Goal: Task Accomplishment & Management: Complete application form

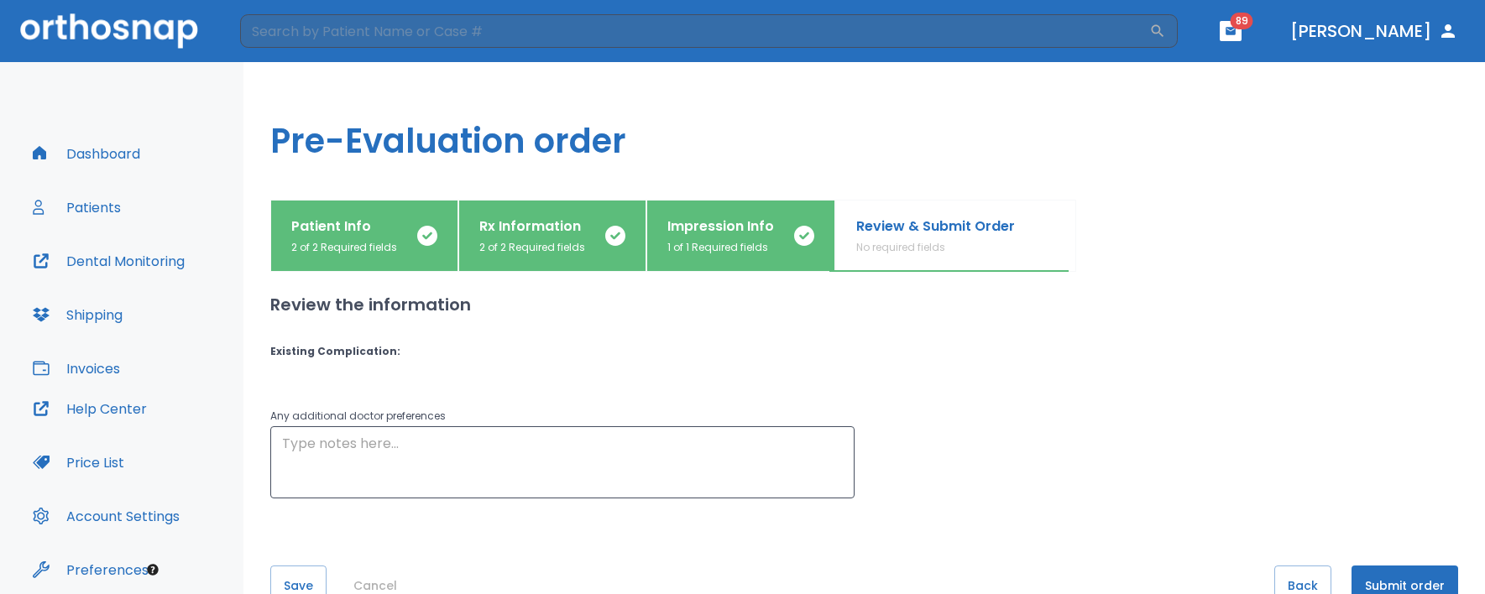
scroll to position [65, 0]
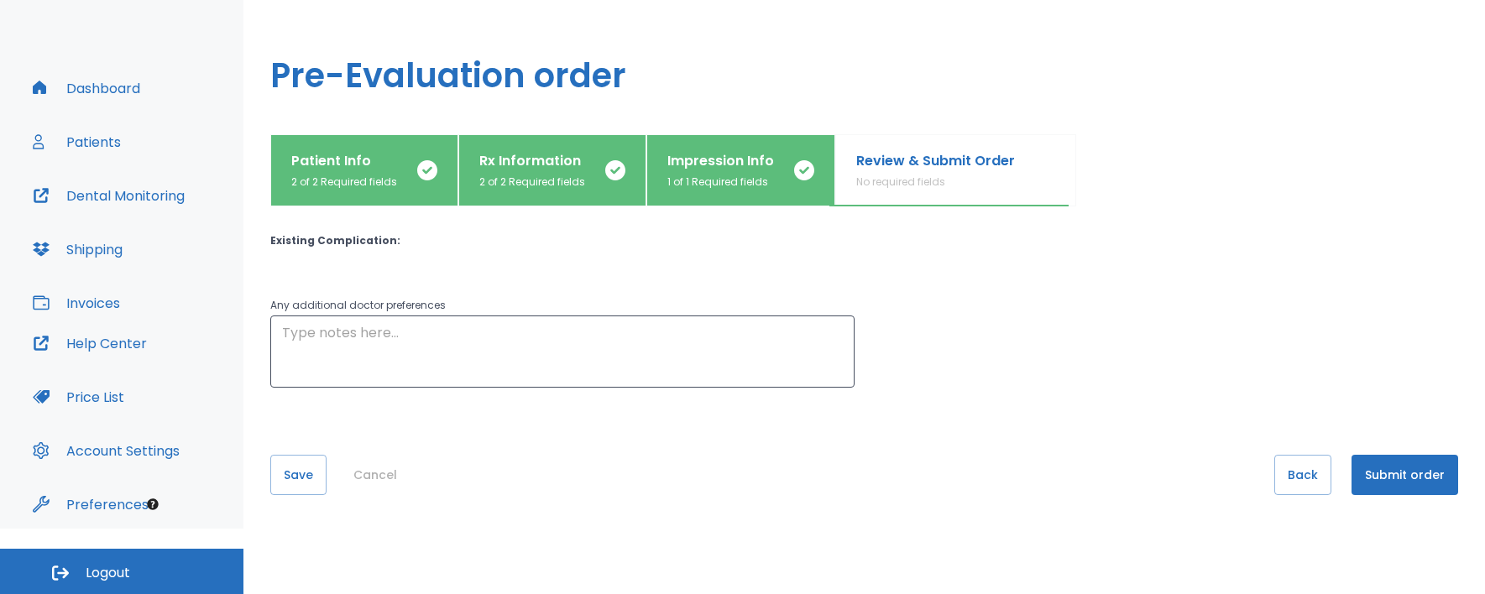
click at [741, 163] on p "Impression Info" at bounding box center [720, 161] width 107 height 20
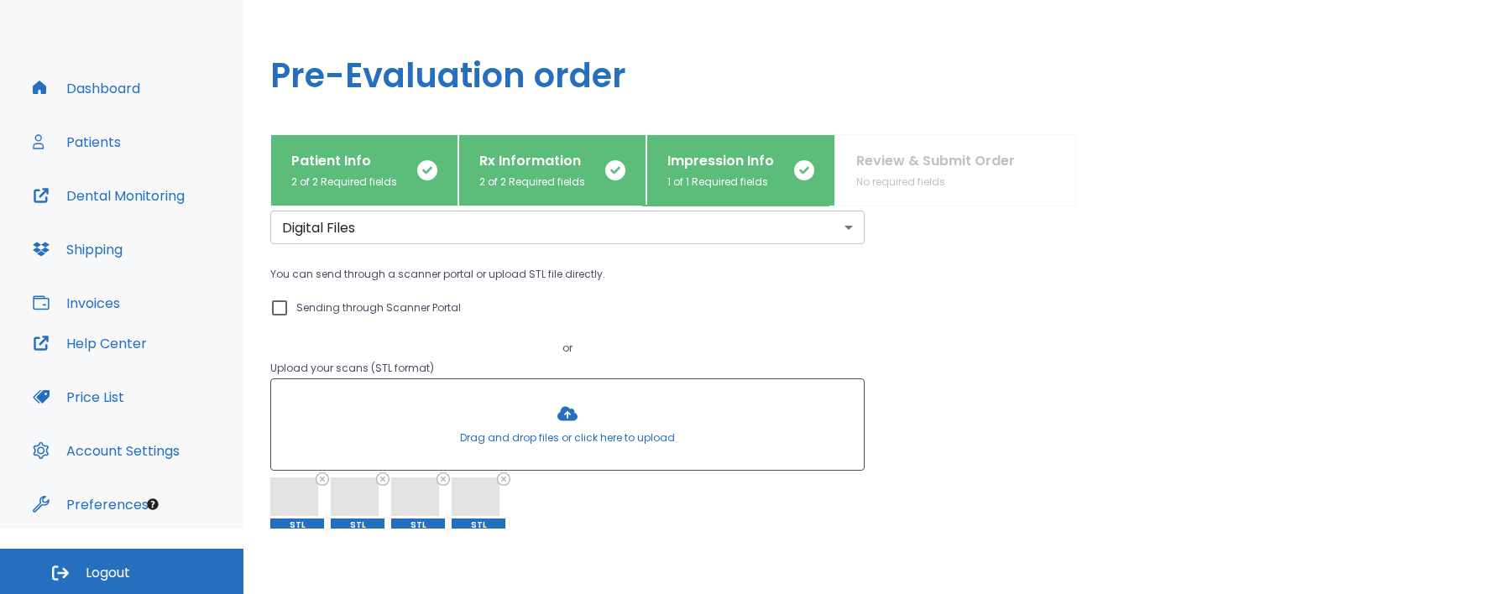
scroll to position [0, 0]
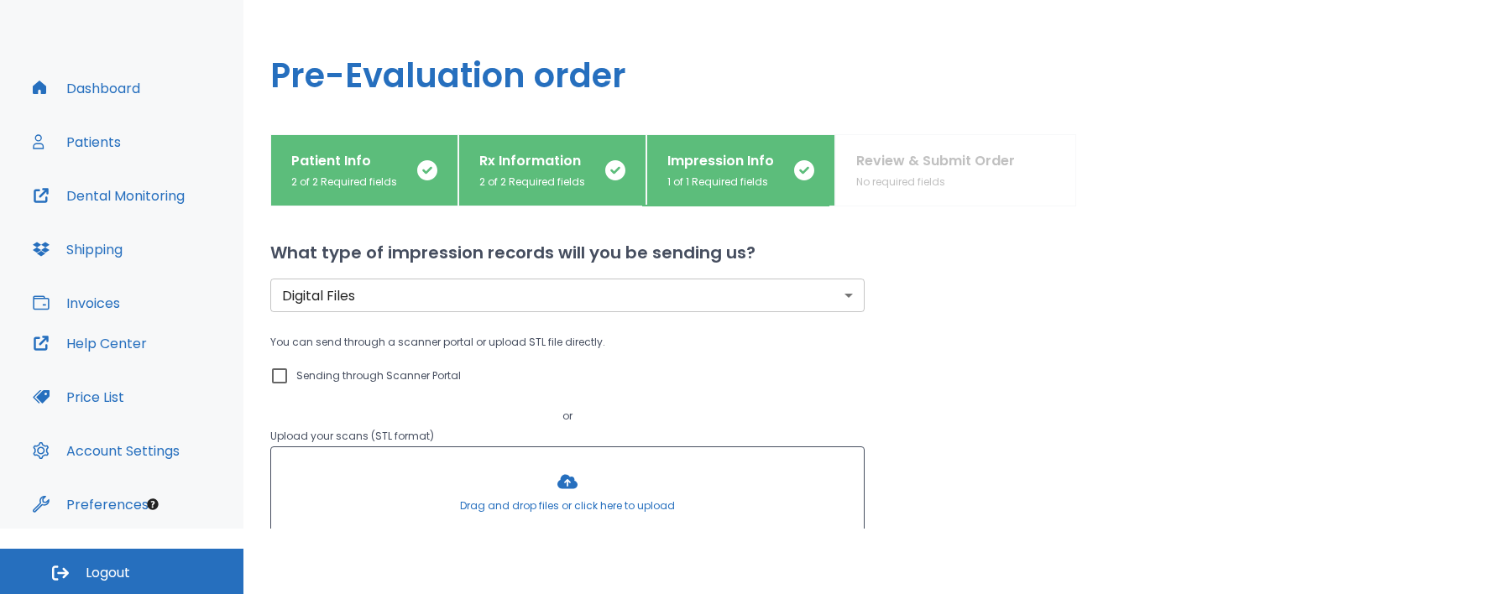
click at [410, 380] on p "Sending through Scanner Portal" at bounding box center [378, 376] width 164 height 20
click at [290, 380] on input "Sending through Scanner Portal" at bounding box center [279, 376] width 20 height 20
checkbox input "true"
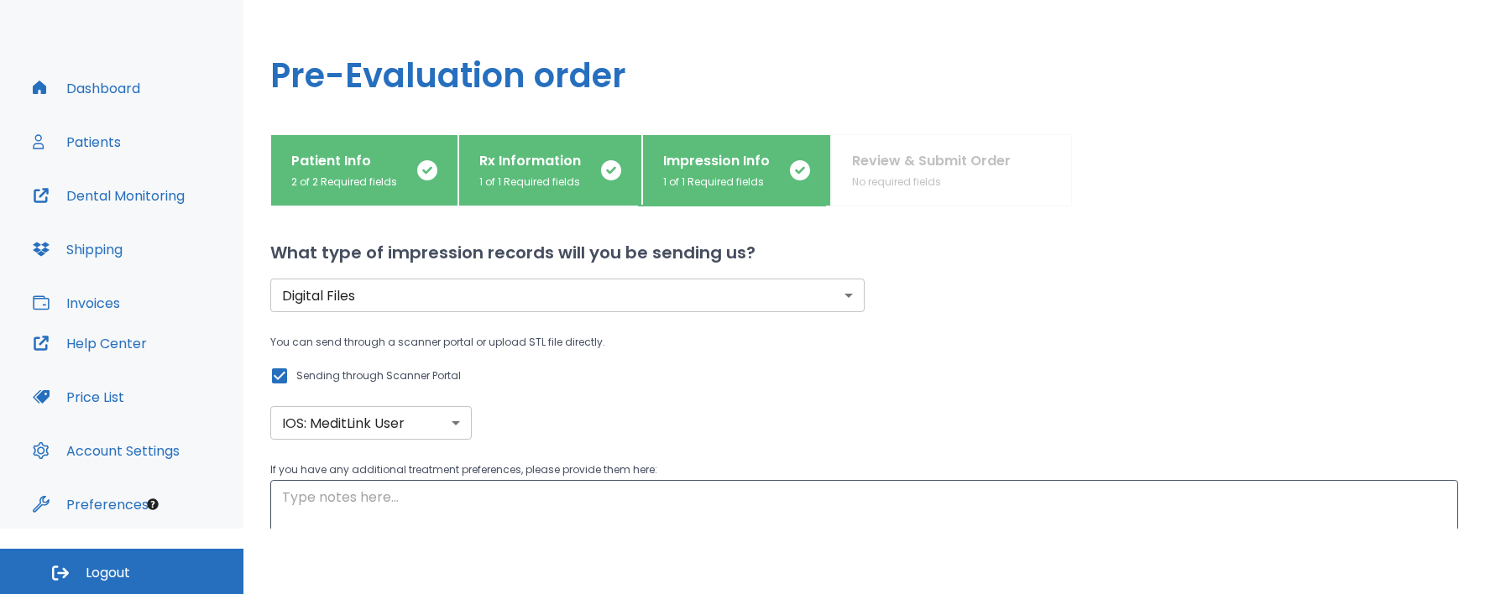
scroll to position [145, 0]
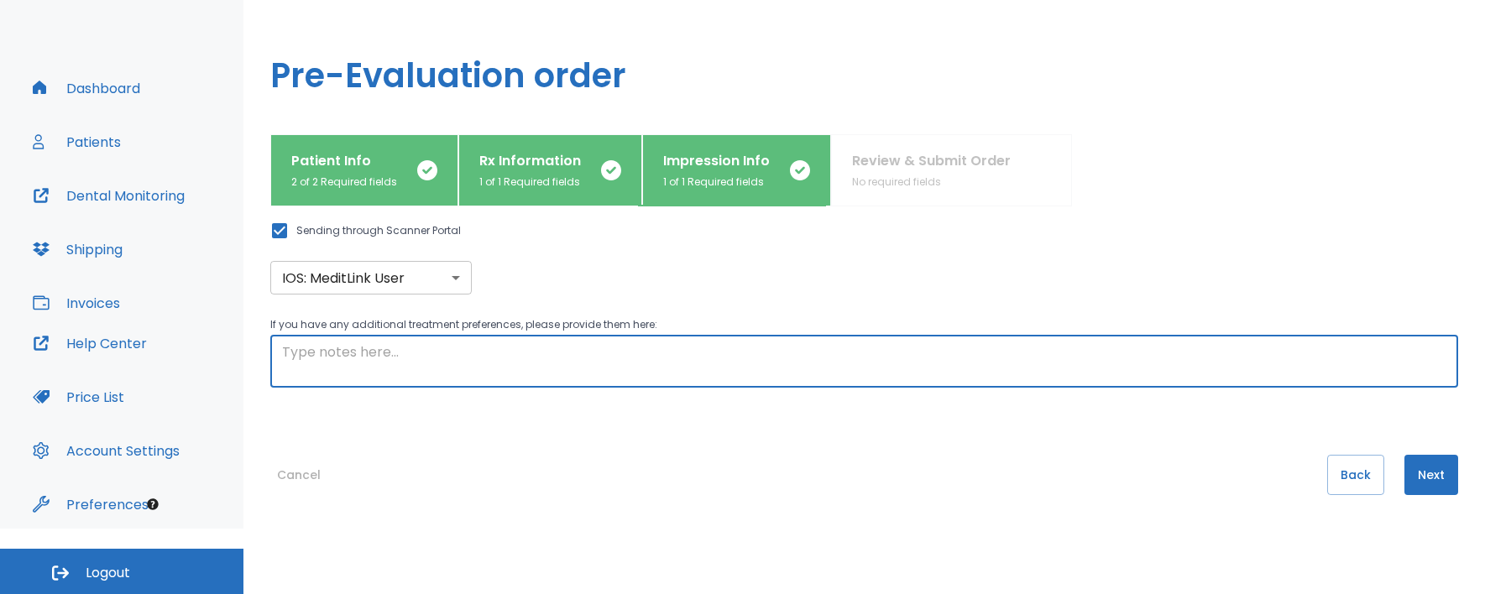
click at [553, 361] on textarea at bounding box center [864, 361] width 1164 height 39
type textarea "Upper anterior 6 alignment only simple"
click at [1440, 464] on button "Next" at bounding box center [1431, 475] width 54 height 40
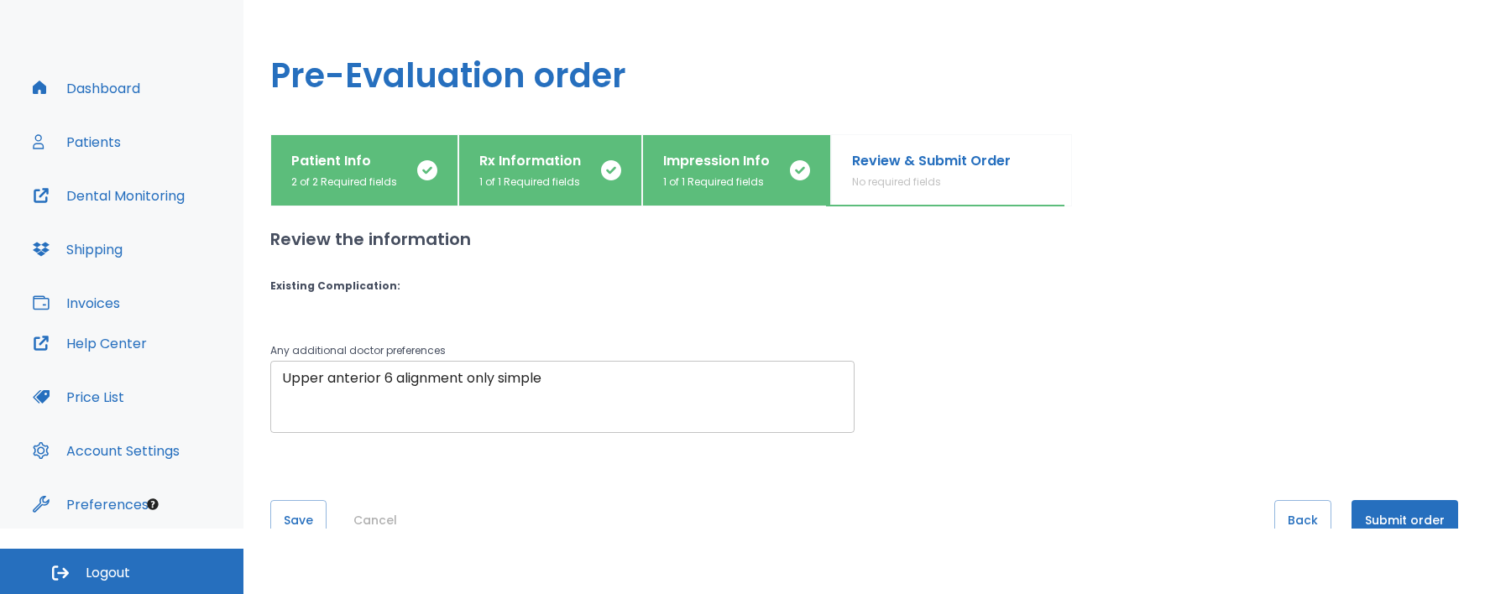
scroll to position [45, 0]
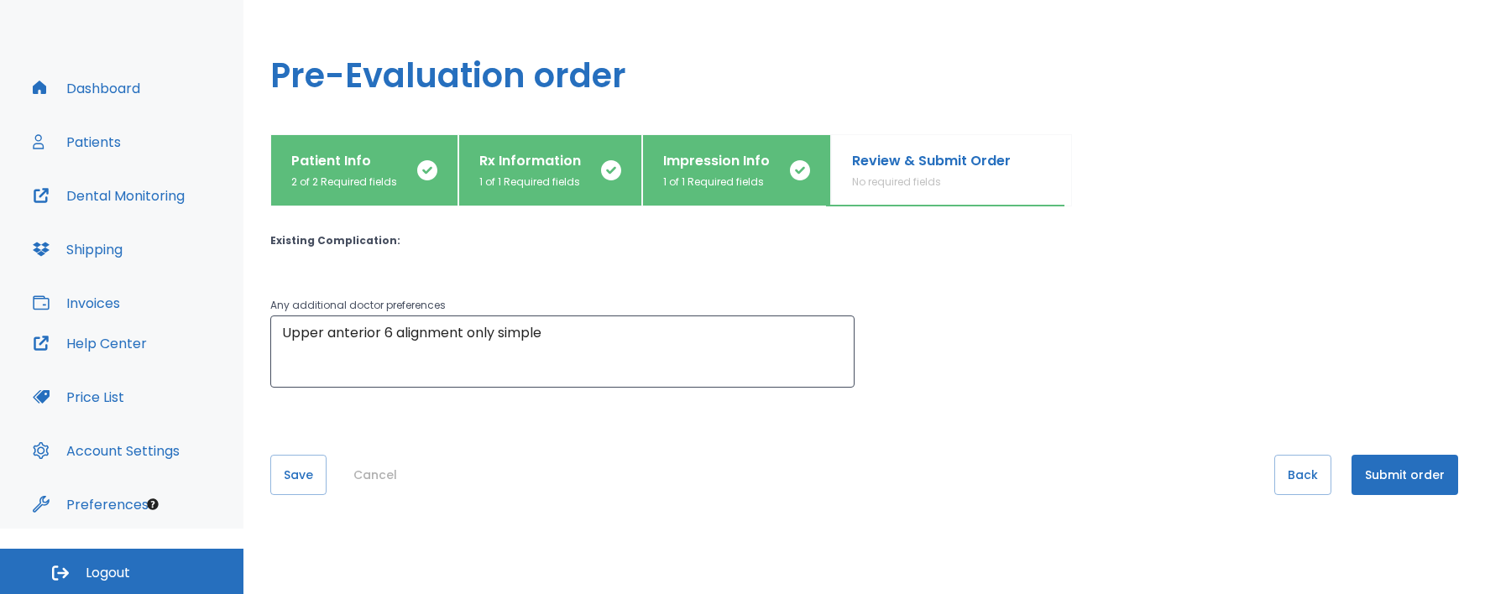
click at [1360, 473] on button "Submit order" at bounding box center [1404, 475] width 107 height 40
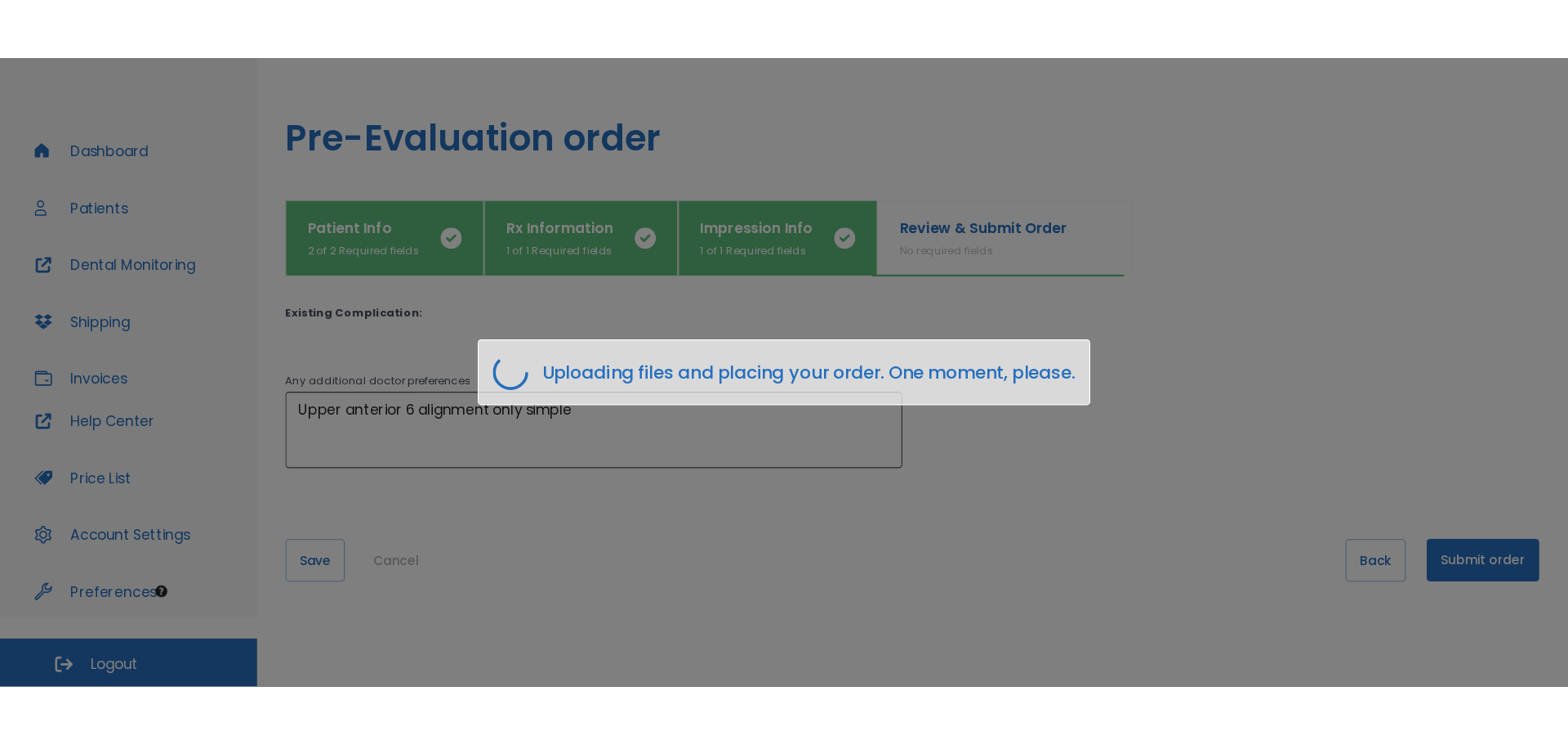
scroll to position [0, 0]
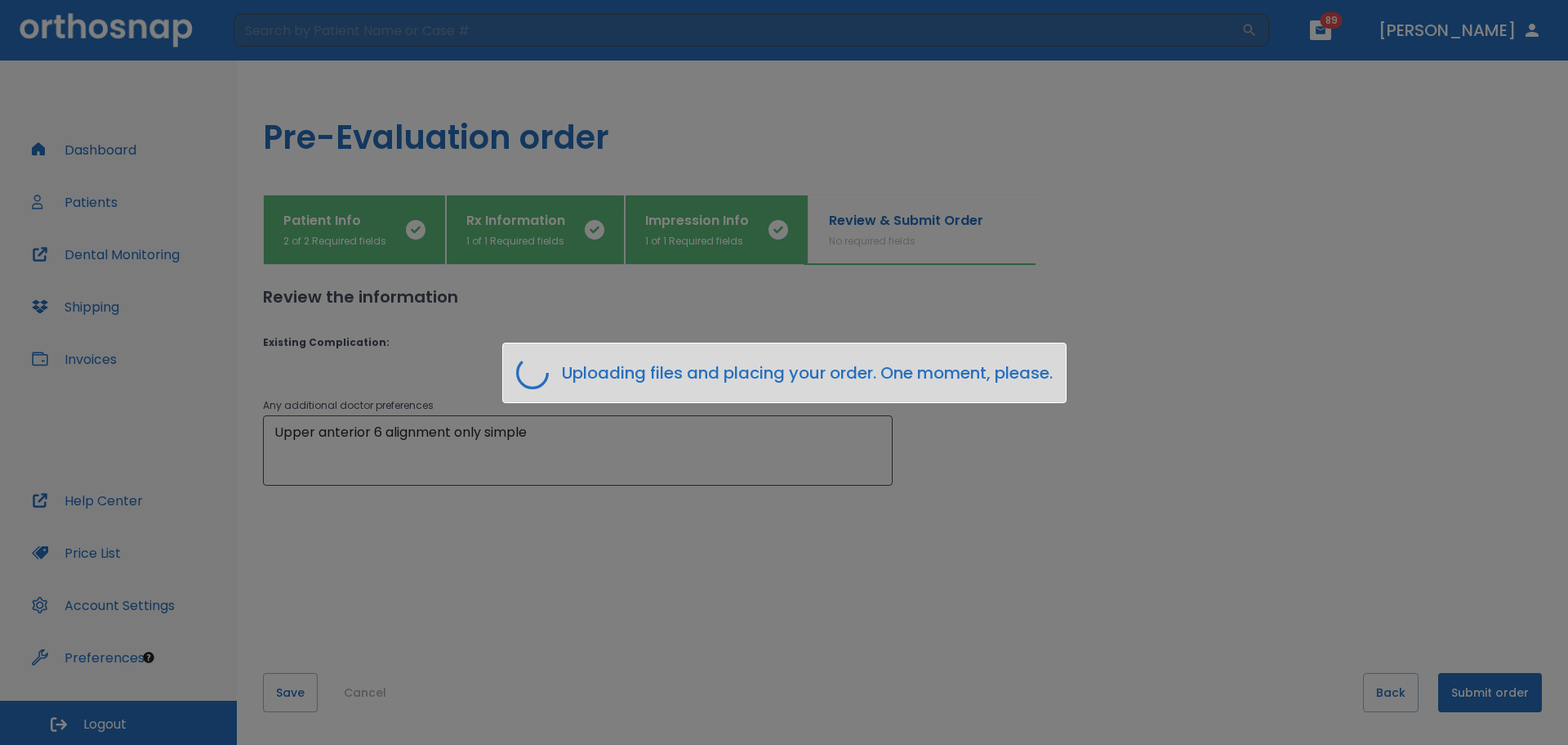
click at [1166, 544] on div "Uploading files and placing your order. One moment, please." at bounding box center [784, 372] width 1568 height 745
